Goal: Entertainment & Leisure: Browse casually

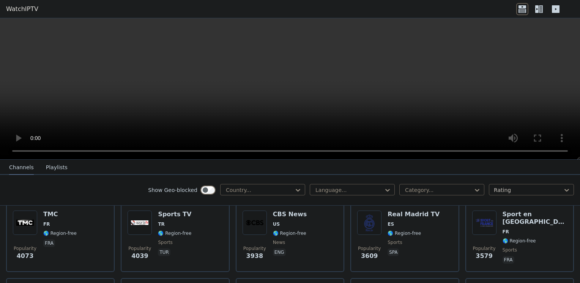
scroll to position [163, 0]
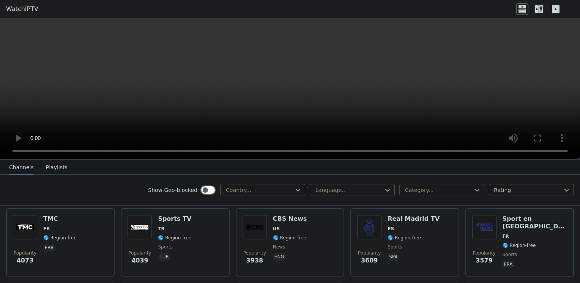
click at [428, 187] on div at bounding box center [439, 191] width 69 height 8
click at [435, 177] on div "Show Geo-blocked Country... Language... Category... Rating" at bounding box center [290, 190] width 580 height 31
click at [440, 190] on div at bounding box center [439, 191] width 69 height 8
click at [440, 249] on div "Sports" at bounding box center [442, 245] width 85 height 14
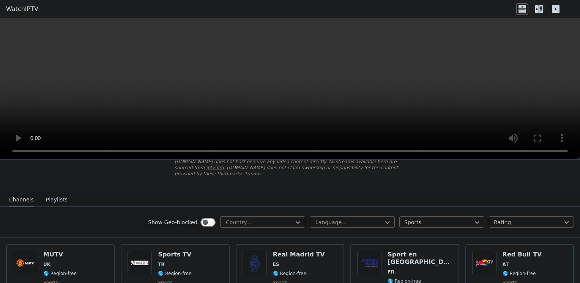
scroll to position [55, 0]
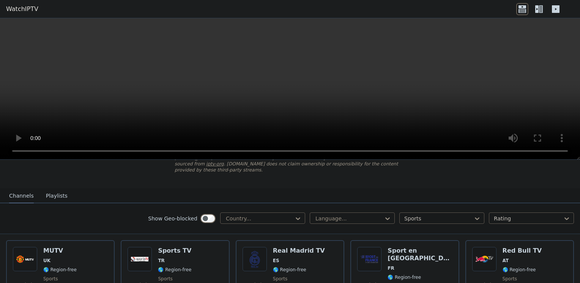
click at [535, 9] on icon at bounding box center [539, 9] width 12 height 12
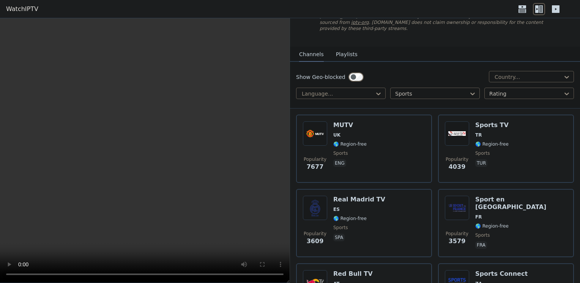
click at [555, 9] on icon at bounding box center [556, 9] width 8 height 8
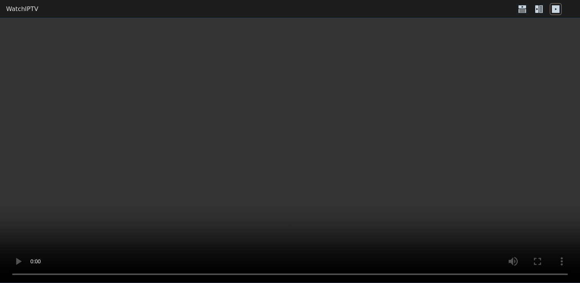
click at [542, 13] on icon at bounding box center [541, 9] width 4 height 8
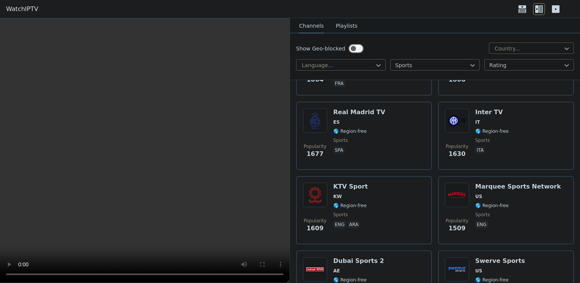
scroll to position [370, 0]
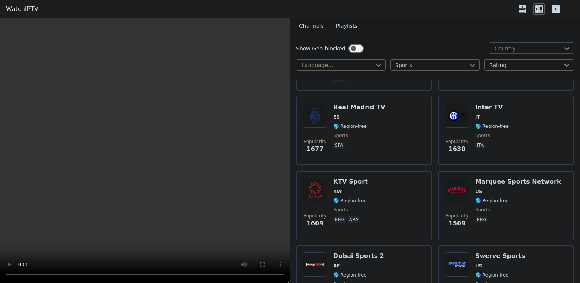
click at [494, 49] on div at bounding box center [528, 49] width 69 height 8
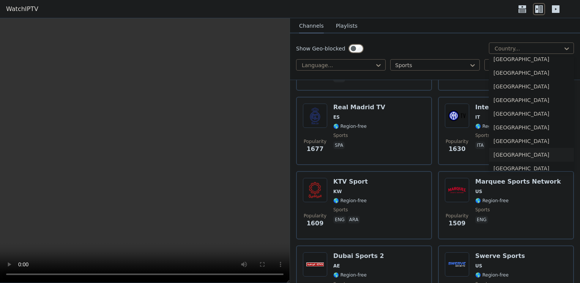
scroll to position [2660, 0]
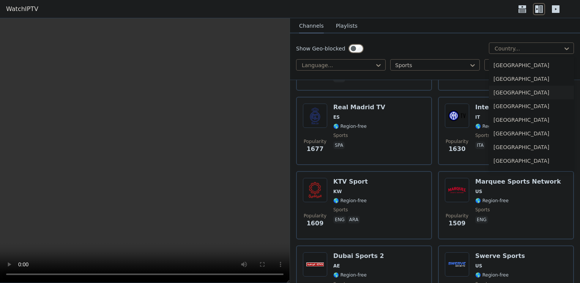
click at [518, 93] on div "[GEOGRAPHIC_DATA]" at bounding box center [531, 93] width 85 height 14
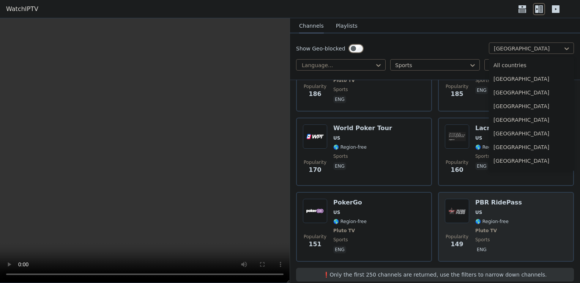
scroll to position [2594, 0]
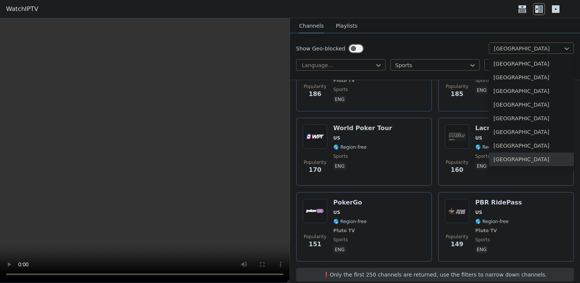
click at [423, 28] on nav "Channels Playlists" at bounding box center [435, 25] width 290 height 15
